Goal: Transaction & Acquisition: Purchase product/service

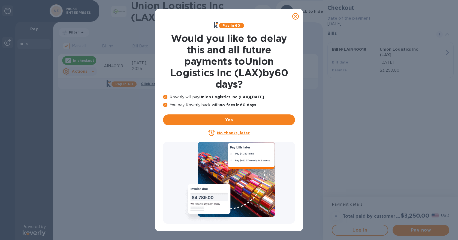
click at [114, 92] on div "Pay in 60 Would you like to delay this and all future payments to Union Logisti…" at bounding box center [229, 120] width 458 height 240
click at [295, 15] on icon at bounding box center [295, 16] width 7 height 7
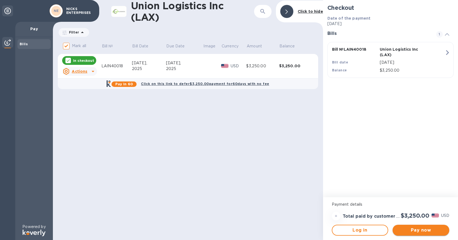
click at [416, 229] on span "Pay now" at bounding box center [421, 230] width 48 height 7
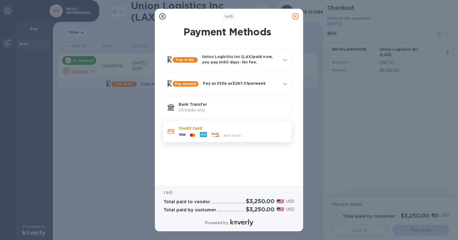
click at [250, 134] on div "and more..." at bounding box center [232, 134] width 108 height 6
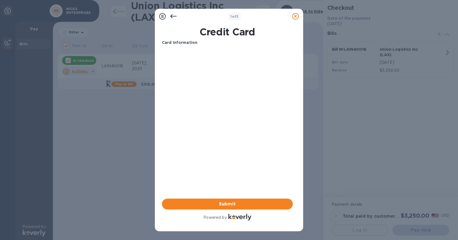
click at [174, 19] on icon at bounding box center [173, 16] width 7 height 7
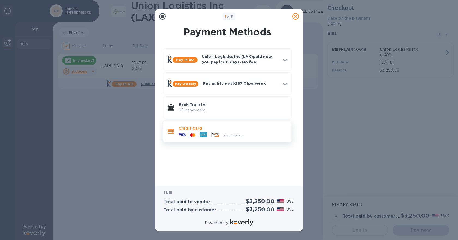
click at [227, 134] on span "and more..." at bounding box center [233, 135] width 20 height 4
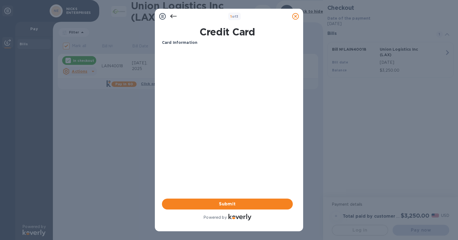
click at [200, 34] on h1 "Credit Card" at bounding box center [227, 31] width 135 height 11
click at [224, 203] on span "Submit" at bounding box center [227, 204] width 122 height 7
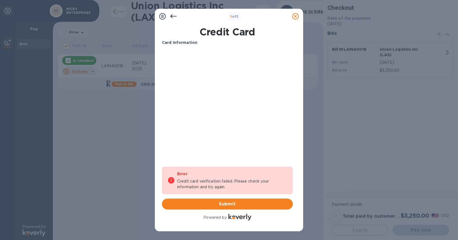
click at [222, 150] on div "Card Information Your browser does not support iframes Error Credit card verifi…" at bounding box center [227, 131] width 131 height 182
click at [165, 16] on icon at bounding box center [162, 16] width 7 height 7
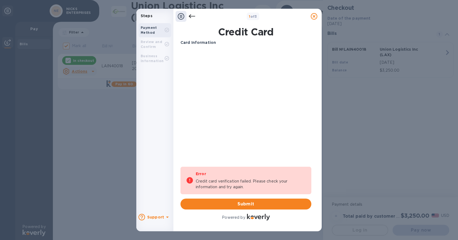
click at [159, 45] on div "Review and Confirm" at bounding box center [153, 44] width 24 height 10
click at [241, 203] on span "Submit" at bounding box center [246, 204] width 122 height 7
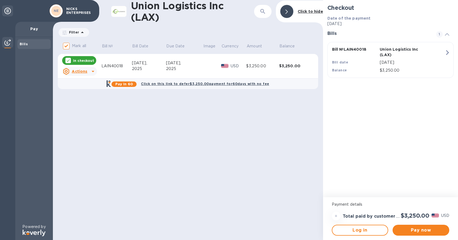
click at [259, 139] on div "Union Logistics Inc (LAX) ​ Click to hide Filter Amount Mark all Bill № Bill Da…" at bounding box center [188, 120] width 270 height 240
click at [293, 72] on td "$3,250.00" at bounding box center [295, 66] width 33 height 25
click at [90, 69] on icon at bounding box center [93, 71] width 7 height 7
click at [83, 92] on b "Open bill" at bounding box center [86, 92] width 18 height 4
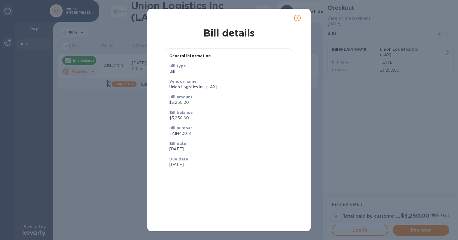
click at [183, 92] on div "Bill amount $3,250.00" at bounding box center [229, 100] width 124 height 16
click at [296, 15] on icon "close" at bounding box center [296, 17] width 5 height 5
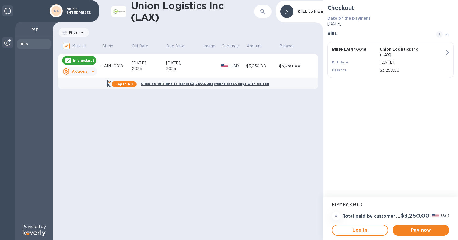
click at [419, 223] on div "Pay now" at bounding box center [420, 230] width 61 height 15
click at [422, 230] on span "Pay now" at bounding box center [421, 230] width 48 height 7
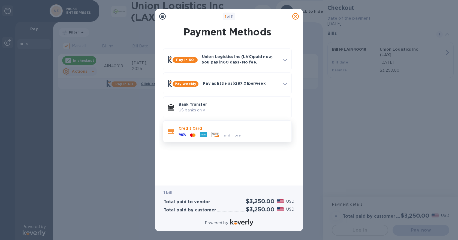
click at [211, 136] on div at bounding box center [215, 135] width 12 height 6
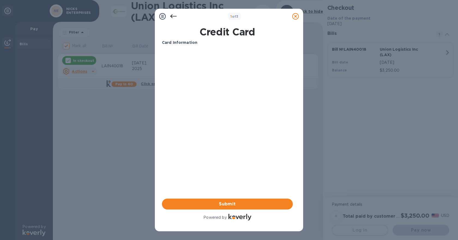
click at [171, 15] on icon at bounding box center [173, 16] width 7 height 4
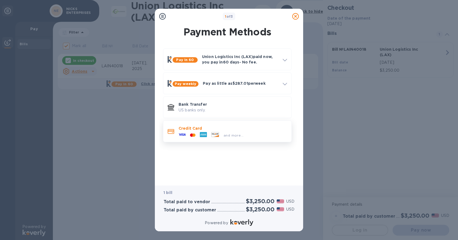
click at [226, 133] on span "and more..." at bounding box center [233, 135] width 20 height 4
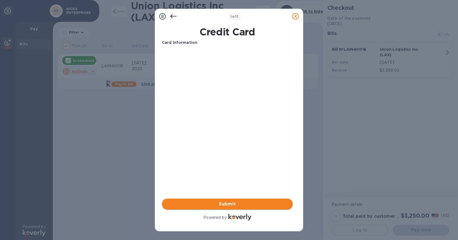
click at [242, 201] on span "Submit" at bounding box center [227, 204] width 122 height 7
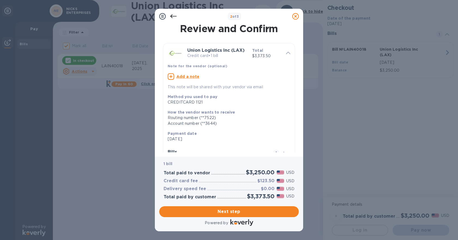
drag, startPoint x: 175, startPoint y: 88, endPoint x: 264, endPoint y: 89, distance: 89.9
click at [264, 89] on p "This note will be shared with your vendor via email" at bounding box center [229, 87] width 123 height 6
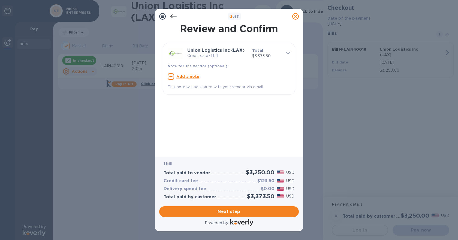
click at [229, 90] on div "This note will be shared with your vendor via email" at bounding box center [228, 87] width 127 height 10
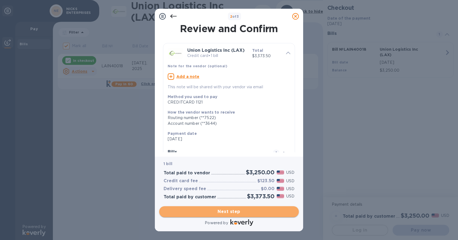
click at [255, 212] on span "Next step" at bounding box center [228, 211] width 131 height 7
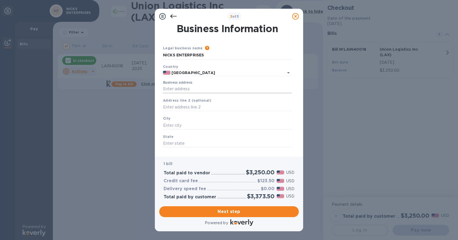
click at [192, 87] on input "Business address" at bounding box center [227, 89] width 129 height 8
type input "[STREET_ADDRESS]"
type input "Hamden"
type input "CT"
type input "06517"
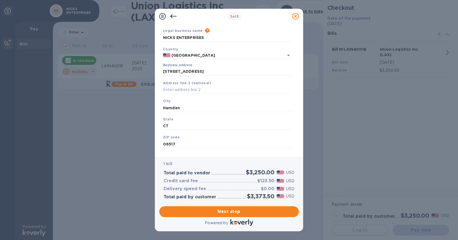
scroll to position [26, 0]
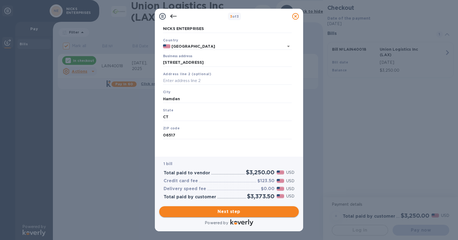
click at [255, 211] on span "Next step" at bounding box center [228, 211] width 131 height 7
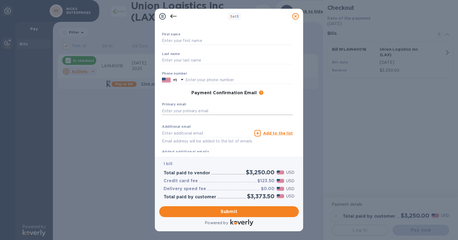
click at [191, 112] on input "text" at bounding box center [227, 111] width 131 height 8
type input "[EMAIL_ADDRESS][DOMAIN_NAME]"
click at [205, 71] on p "​" at bounding box center [227, 68] width 131 height 6
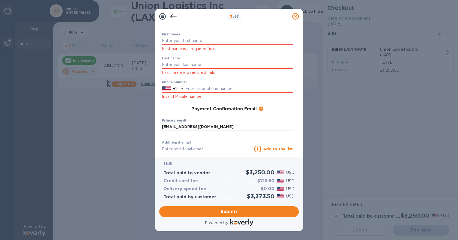
click at [203, 46] on p "First name is a required field" at bounding box center [227, 49] width 131 height 6
click at [201, 41] on input "text" at bounding box center [227, 41] width 131 height 8
type input "[PERSON_NAME]"
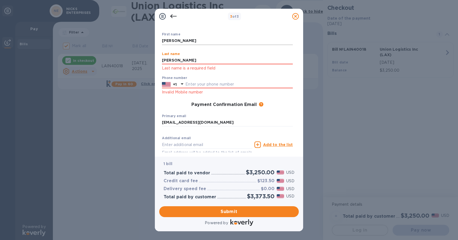
type input "[PERSON_NAME]"
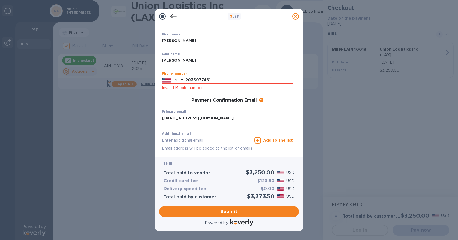
type input "2035077461"
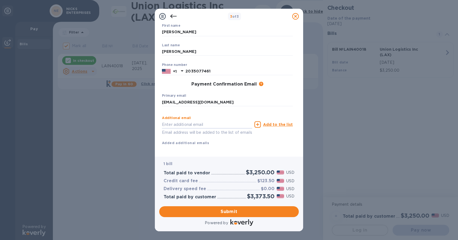
scroll to position [44, 0]
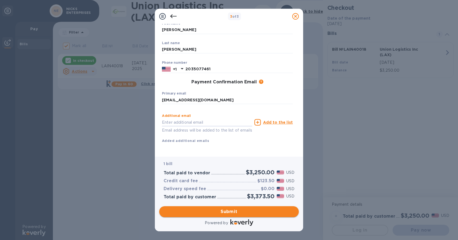
click at [256, 212] on span "Submit" at bounding box center [228, 211] width 131 height 7
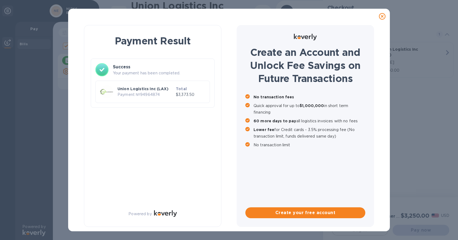
checkbox input "false"
